Goal: Find contact information: Obtain details needed to contact an individual or organization

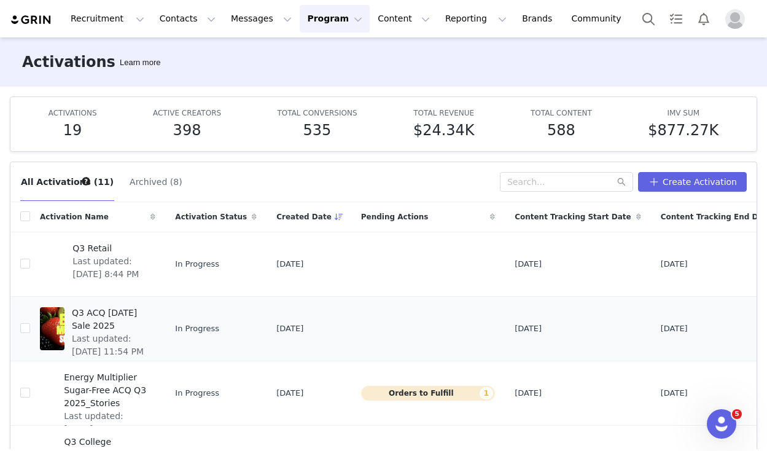
click at [117, 321] on span "Q3 ACQ [DATE] Sale 2025" at bounding box center [110, 320] width 76 height 26
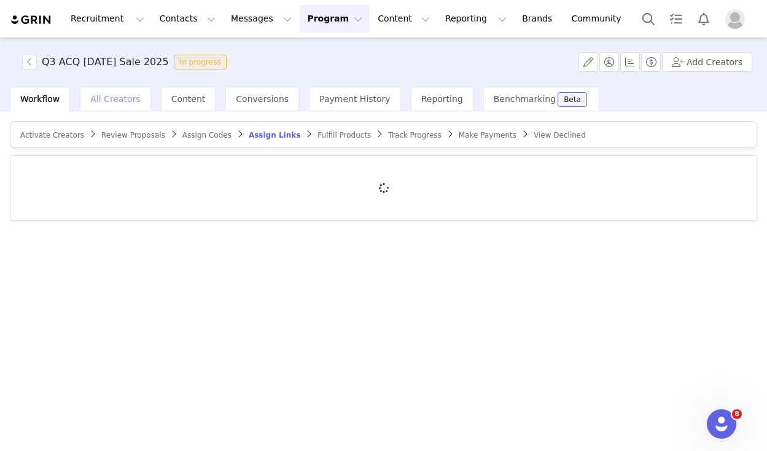
click at [117, 108] on div "All Creators" at bounding box center [115, 99] width 71 height 25
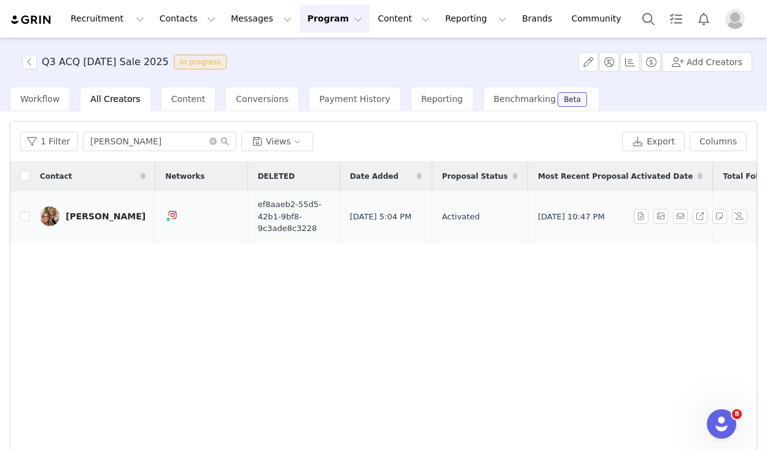
click at [105, 224] on link "[PERSON_NAME]" at bounding box center [93, 216] width 106 height 20
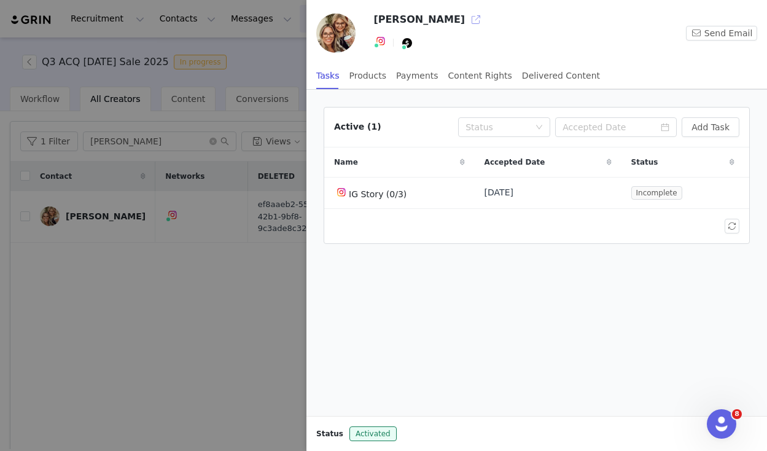
click at [466, 22] on button "button" at bounding box center [476, 20] width 20 height 20
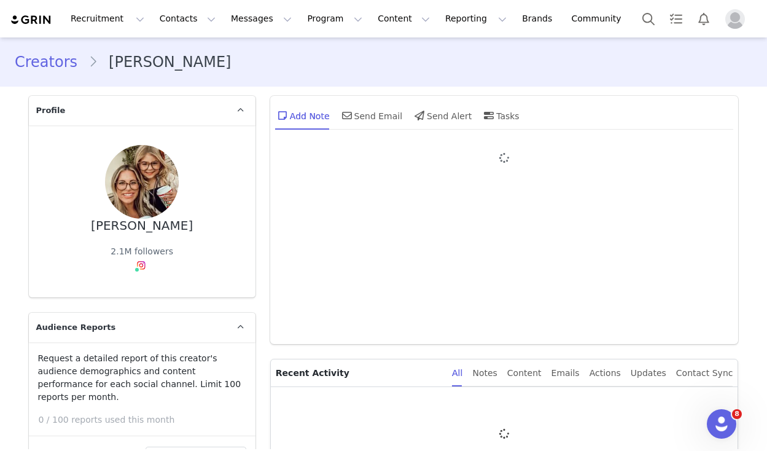
type input "+1 ([GEOGRAPHIC_DATA])"
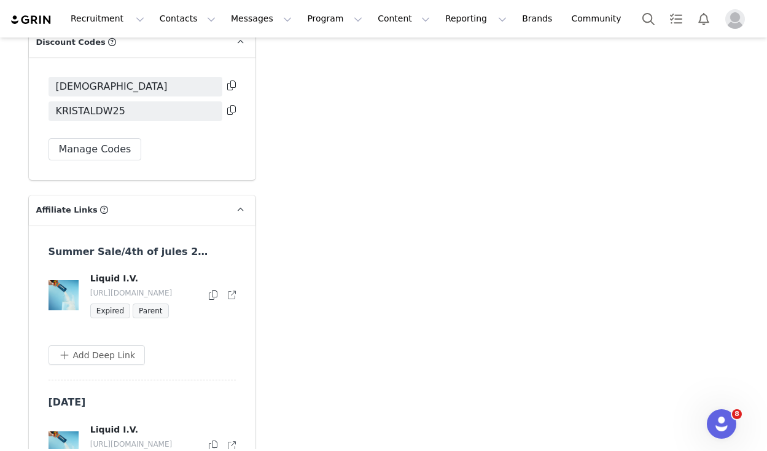
scroll to position [3226, 0]
